Goal: Task Accomplishment & Management: Use online tool/utility

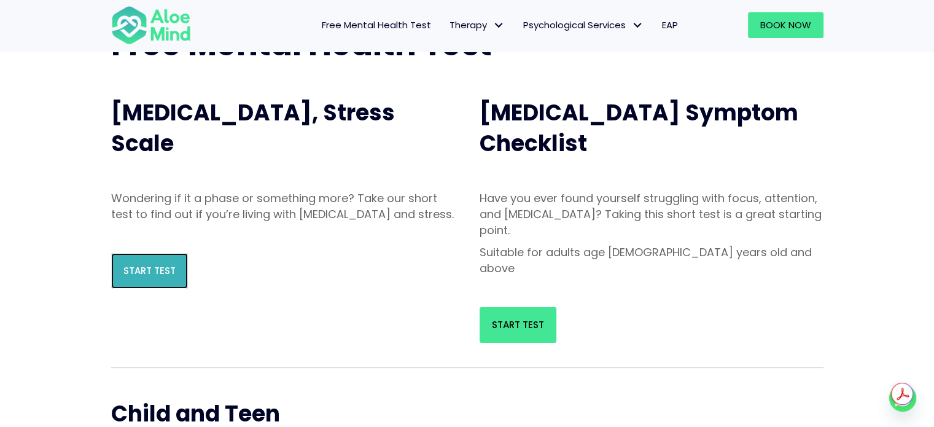
click at [148, 289] on link "Start Test" at bounding box center [149, 271] width 77 height 36
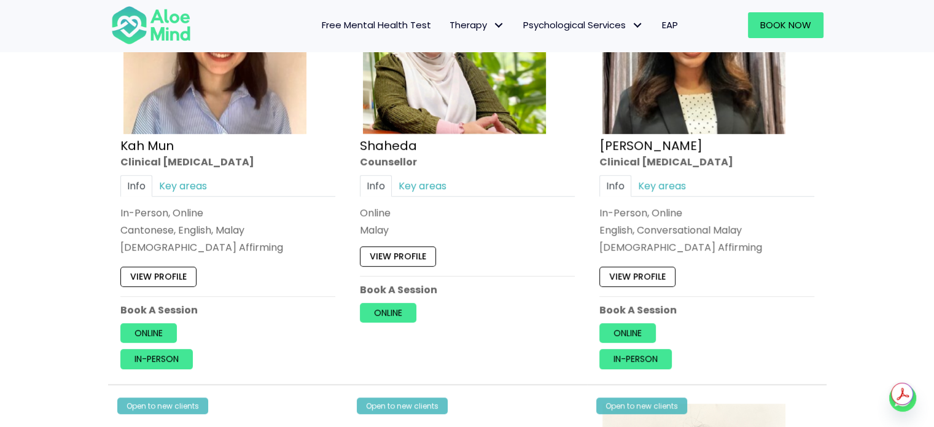
scroll to position [744, 0]
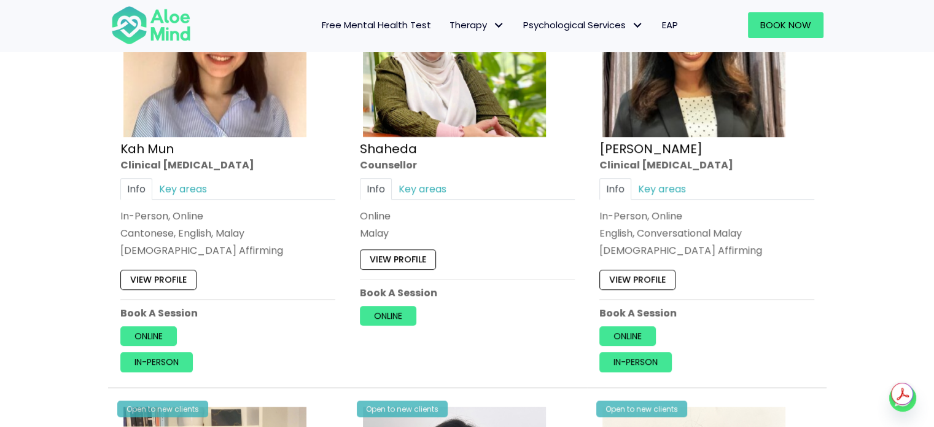
drag, startPoint x: 0, startPoint y: 0, endPoint x: 603, endPoint y: 297, distance: 672.5
drag, startPoint x: 603, startPoint y: 297, endPoint x: 511, endPoint y: 243, distance: 106.8
click at [511, 243] on div "View profile" at bounding box center [467, 256] width 215 height 26
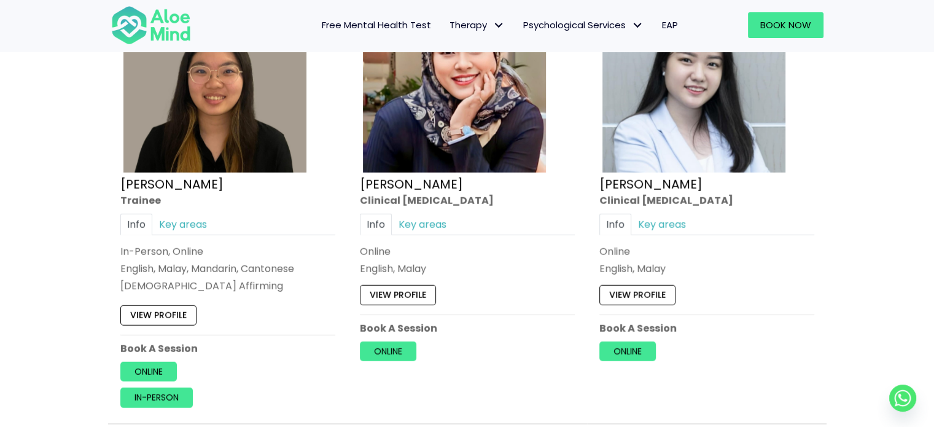
scroll to position [3456, 0]
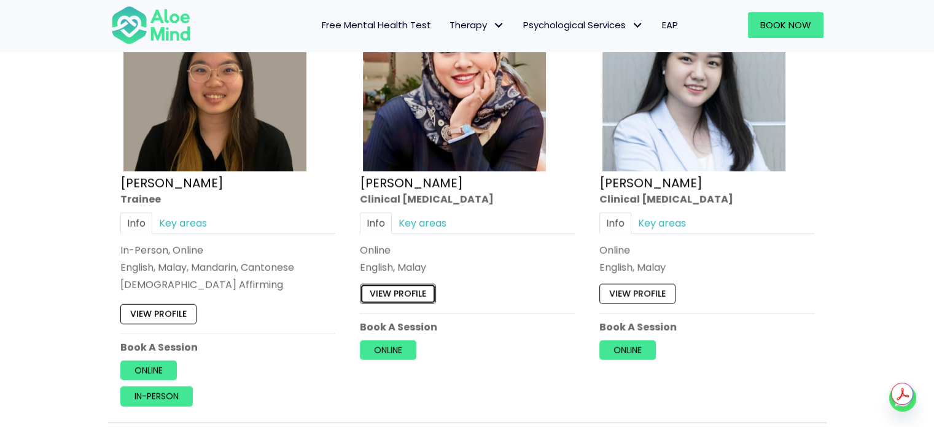
click at [413, 284] on link "View profile" at bounding box center [398, 294] width 76 height 20
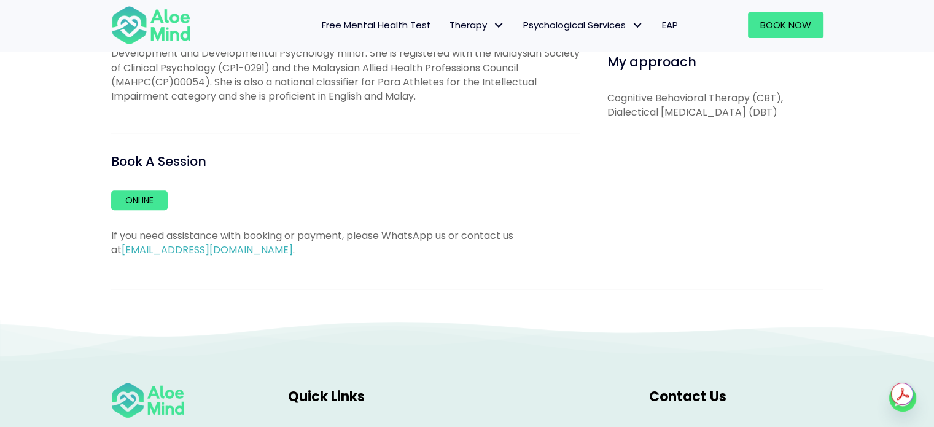
scroll to position [654, 0]
